Goal: Information Seeking & Learning: Learn about a topic

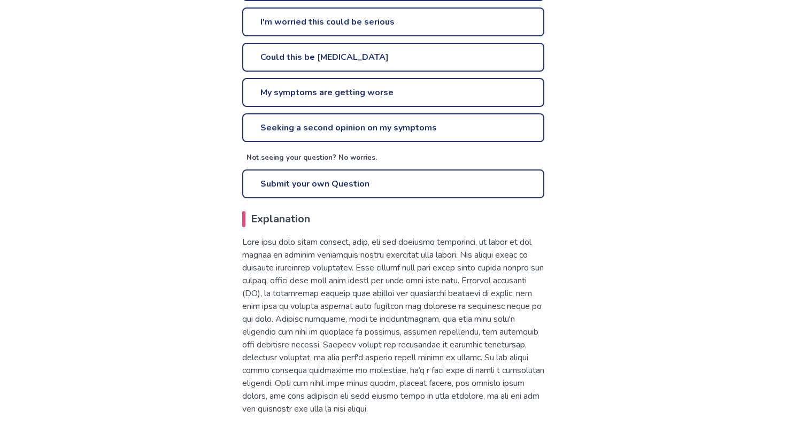
click at [413, 263] on p at bounding box center [393, 326] width 302 height 180
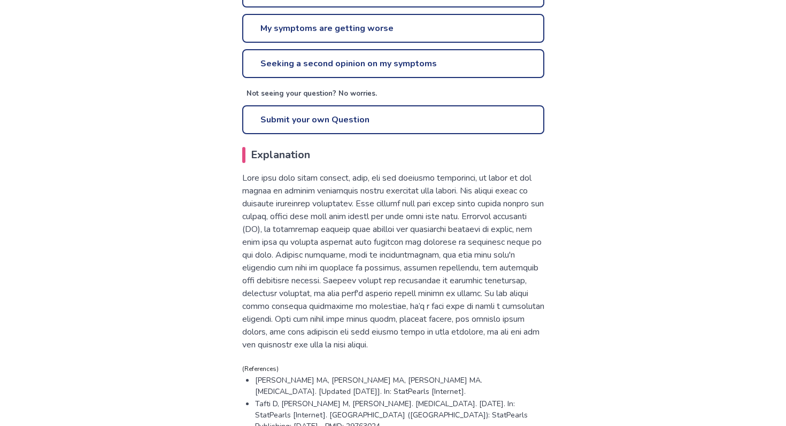
scroll to position [502, 0]
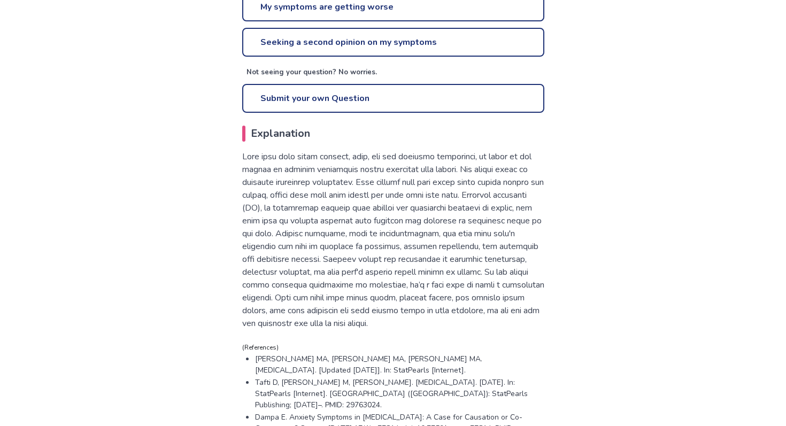
click at [444, 236] on p at bounding box center [393, 240] width 302 height 180
click at [481, 213] on p at bounding box center [393, 240] width 302 height 180
click at [469, 232] on p at bounding box center [393, 240] width 302 height 180
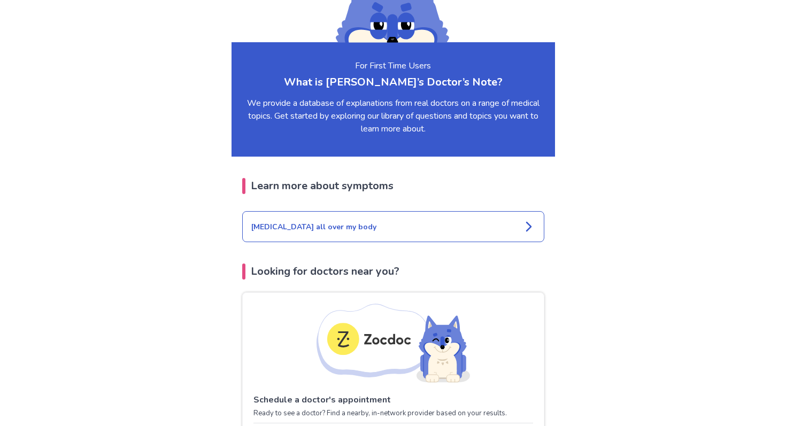
scroll to position [1100, 0]
